Goal: Task Accomplishment & Management: Manage account settings

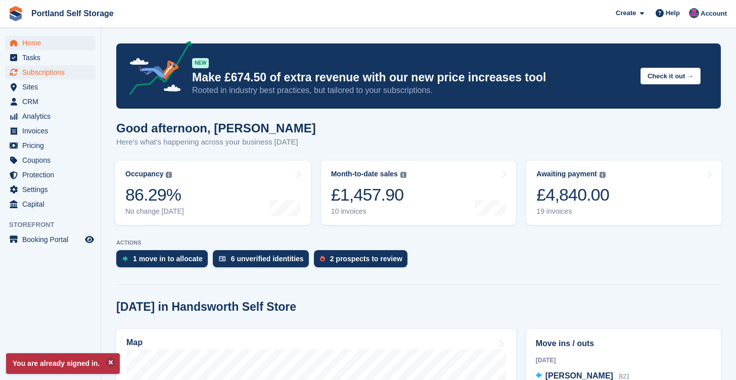
click at [49, 73] on span "Subscriptions" at bounding box center [52, 72] width 61 height 14
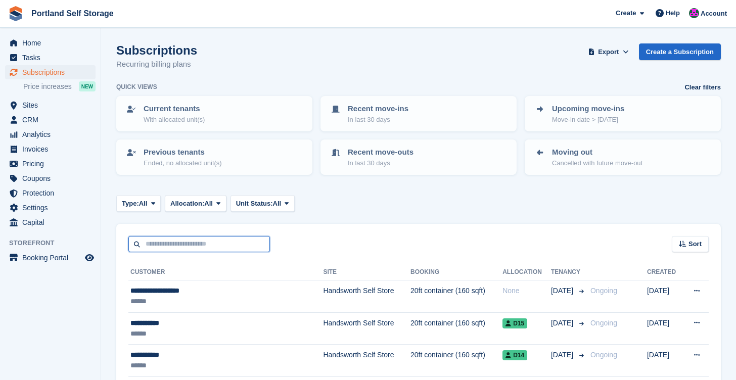
click at [233, 243] on input "text" at bounding box center [198, 244] width 141 height 17
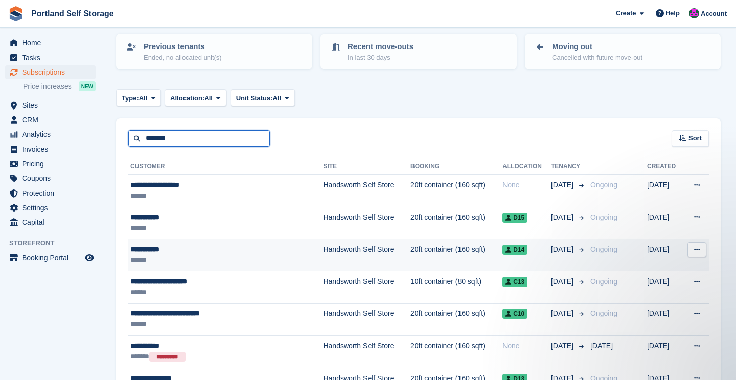
type input "********"
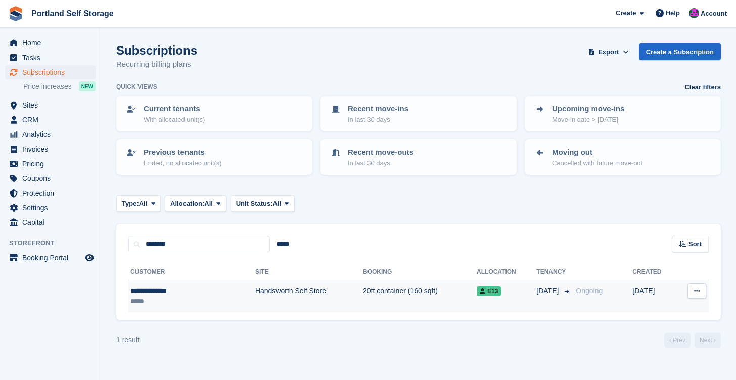
click at [255, 285] on td "Handsworth Self Store" at bounding box center [309, 296] width 108 height 32
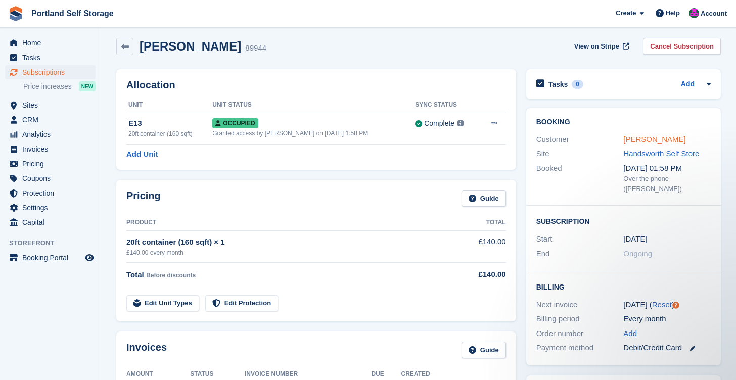
click at [663, 140] on link "[PERSON_NAME]" at bounding box center [654, 139] width 62 height 9
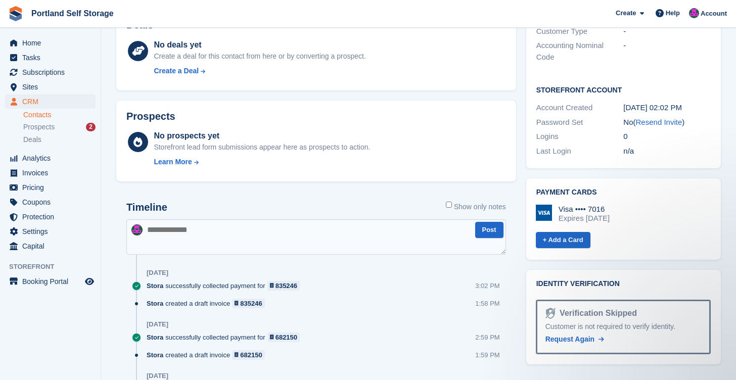
scroll to position [357, 0]
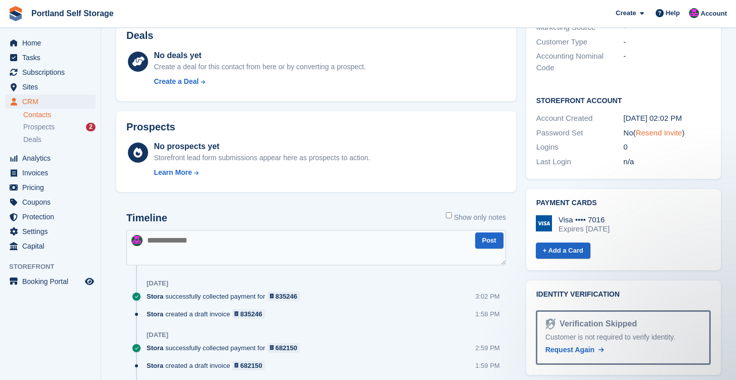
click at [657, 128] on link "Resend Invite" at bounding box center [659, 132] width 46 height 9
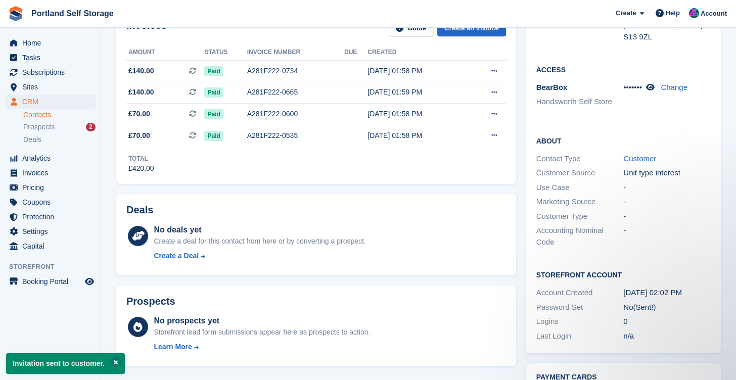
scroll to position [180, 0]
